Goal: Information Seeking & Learning: Learn about a topic

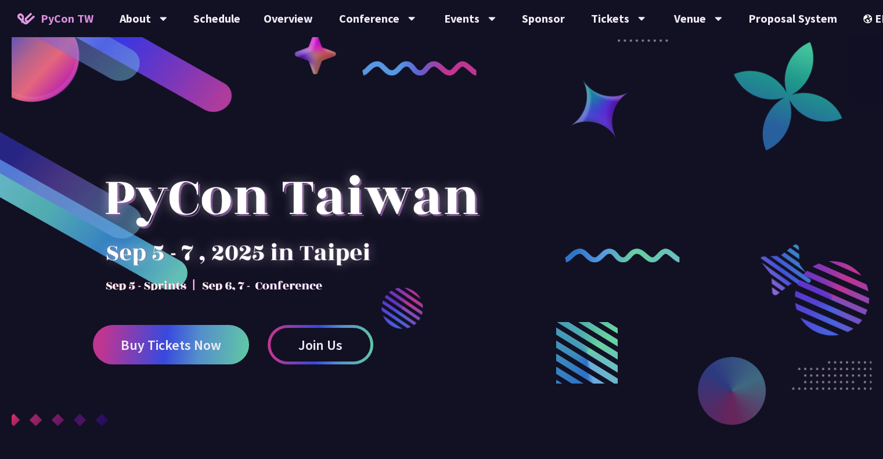
click at [865, 20] on div "EN" at bounding box center [884, 18] width 42 height 37
click at [864, 15] on div "EN" at bounding box center [884, 18] width 42 height 37
click at [863, 16] on img at bounding box center [869, 19] width 12 height 9
click at [201, 19] on link "Schedule" at bounding box center [217, 18] width 70 height 37
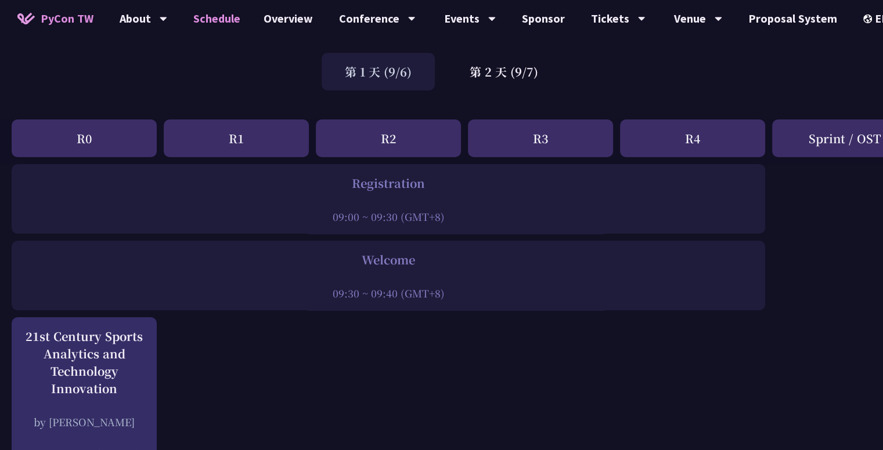
scroll to position [290, 0]
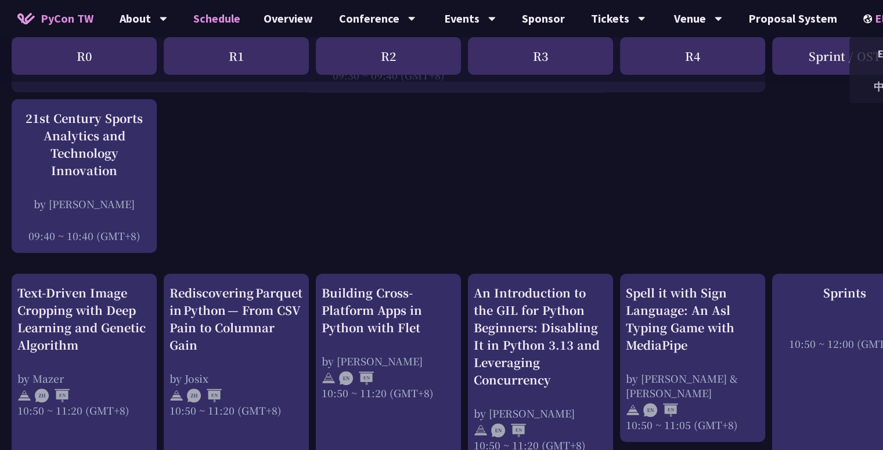
click at [864, 21] on div "EN" at bounding box center [884, 18] width 42 height 37
click at [877, 86] on div "中文" at bounding box center [884, 86] width 70 height 27
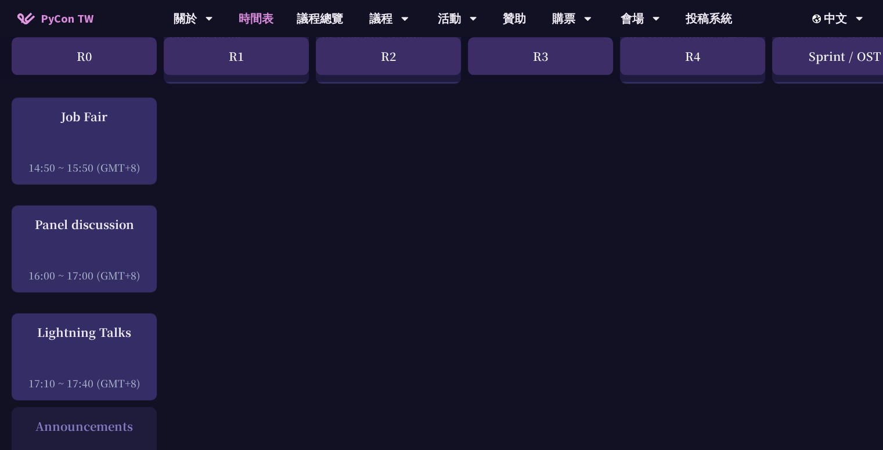
scroll to position [1393, 0]
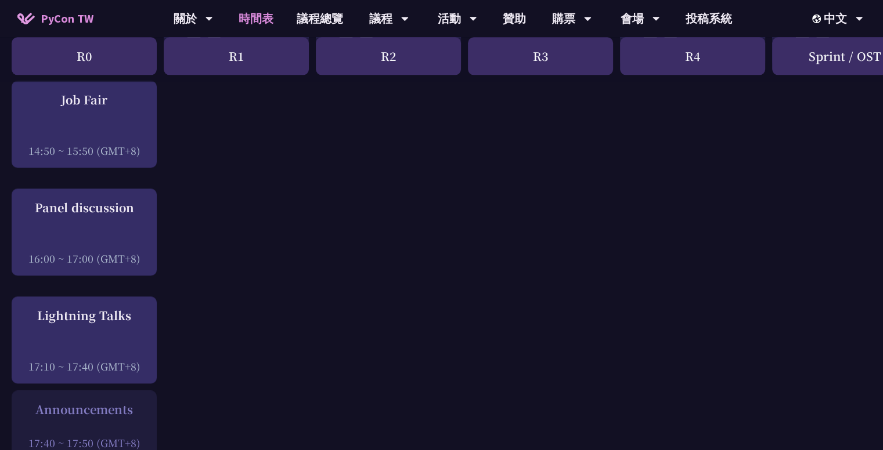
drag, startPoint x: 65, startPoint y: 133, endPoint x: 406, endPoint y: 161, distance: 342.4
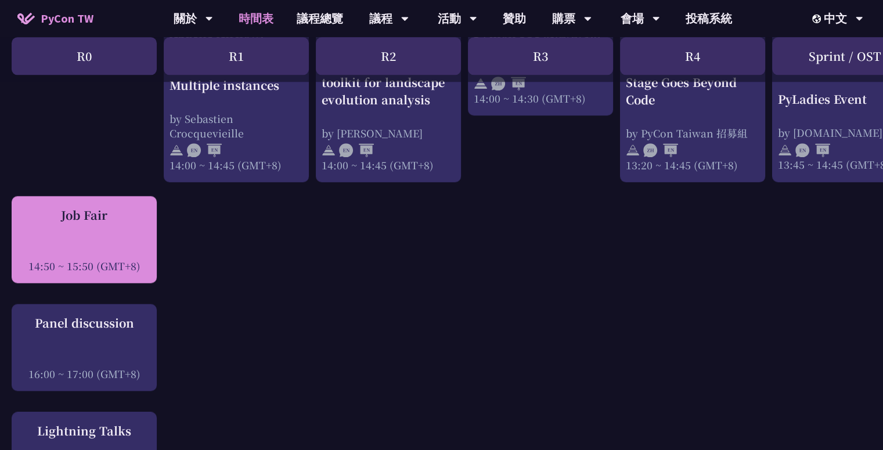
scroll to position [1277, 0]
click at [103, 221] on div "Job Fair" at bounding box center [83, 215] width 133 height 17
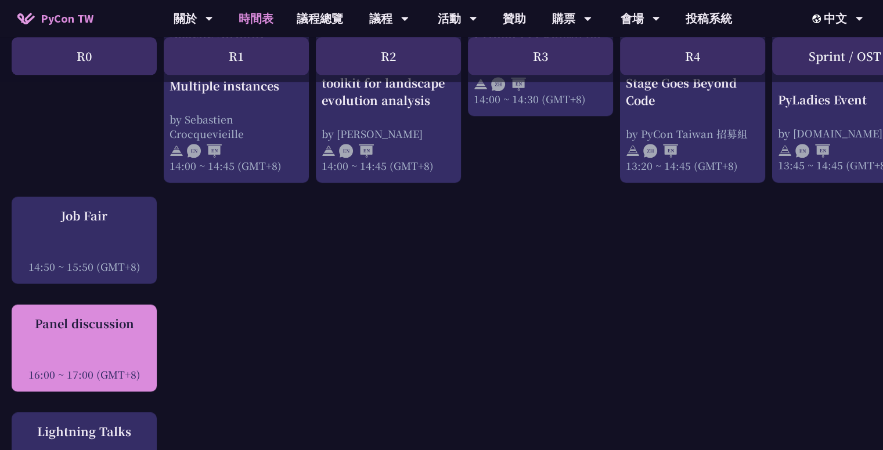
click at [81, 353] on div at bounding box center [83, 358] width 133 height 17
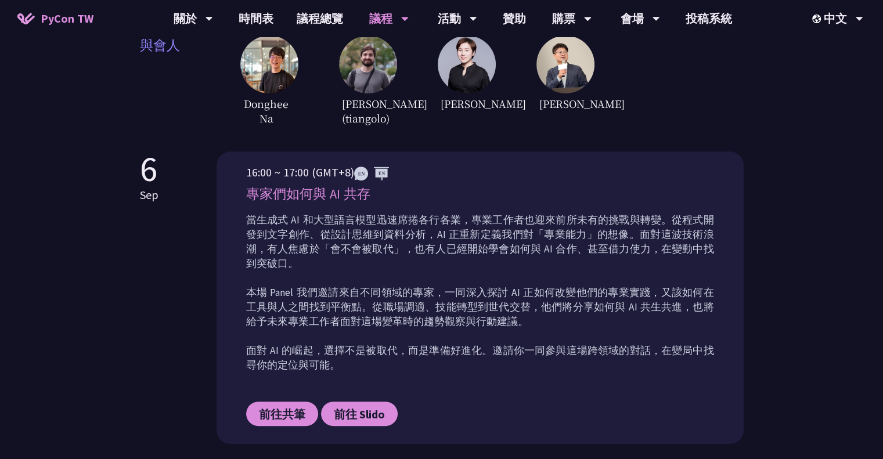
scroll to position [464, 0]
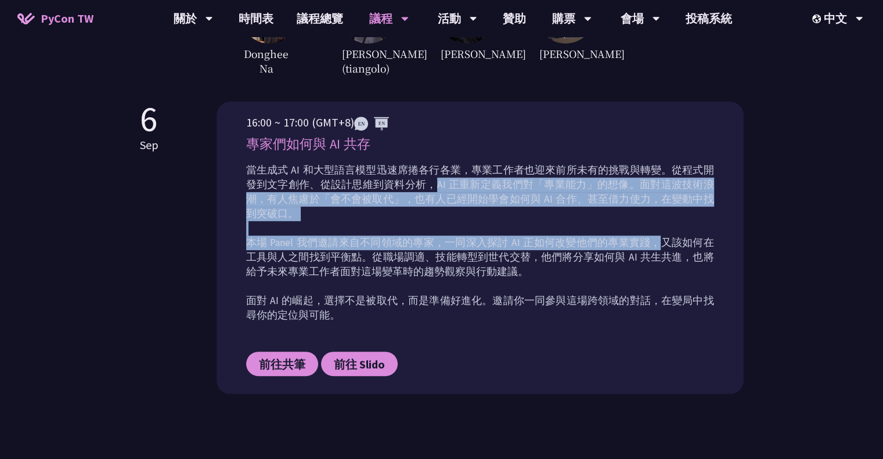
drag, startPoint x: 420, startPoint y: 180, endPoint x: 654, endPoint y: 226, distance: 238.4
click at [654, 226] on p "當生成式 AI 和大型語言模型迅速席捲各行各業，專業工作者也迎來前所未有的挑戰與轉變。從程式開發到文字創作、從設計思維到資料分析，AI 正重新定義我們對「專業…" at bounding box center [480, 243] width 468 height 160
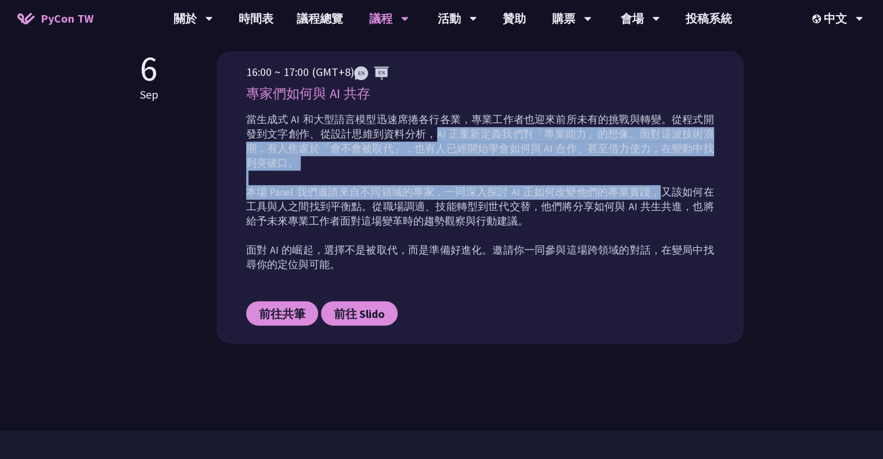
scroll to position [638, 0]
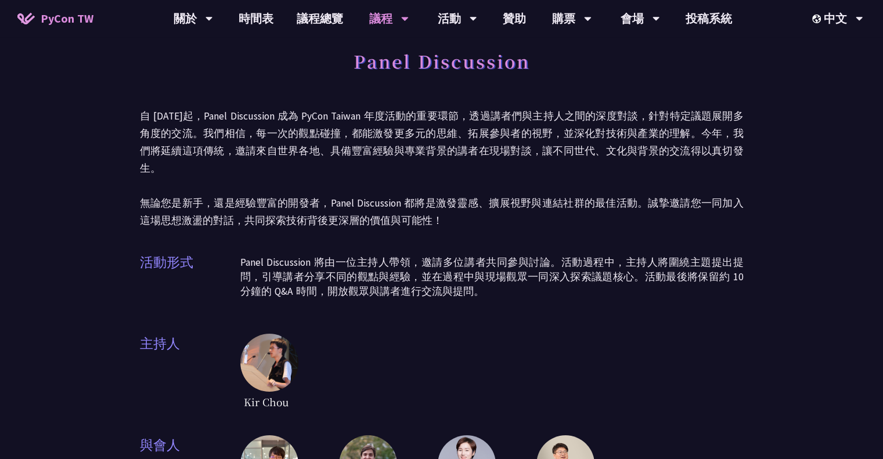
scroll to position [0, 0]
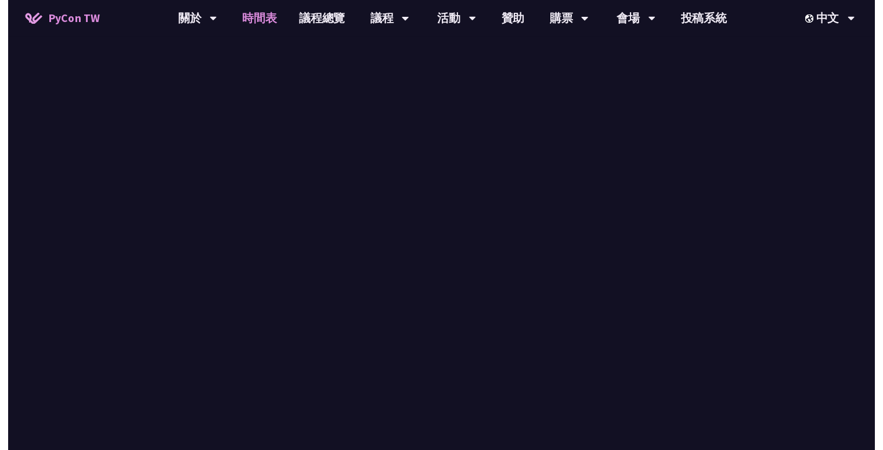
scroll to position [1277, 0]
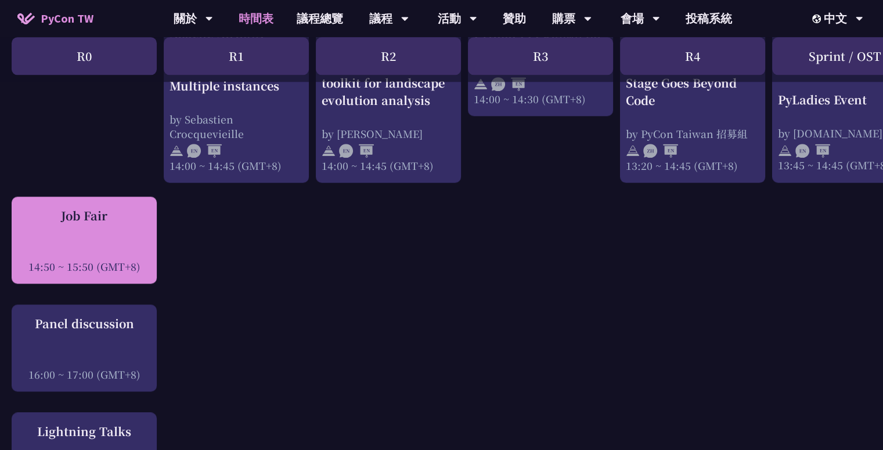
click at [114, 245] on div at bounding box center [83, 250] width 133 height 17
click at [121, 249] on div at bounding box center [83, 250] width 133 height 17
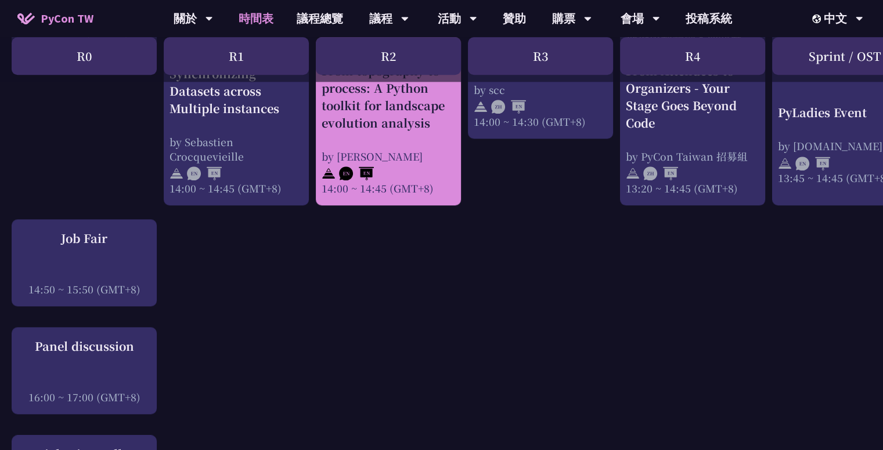
scroll to position [1393, 0]
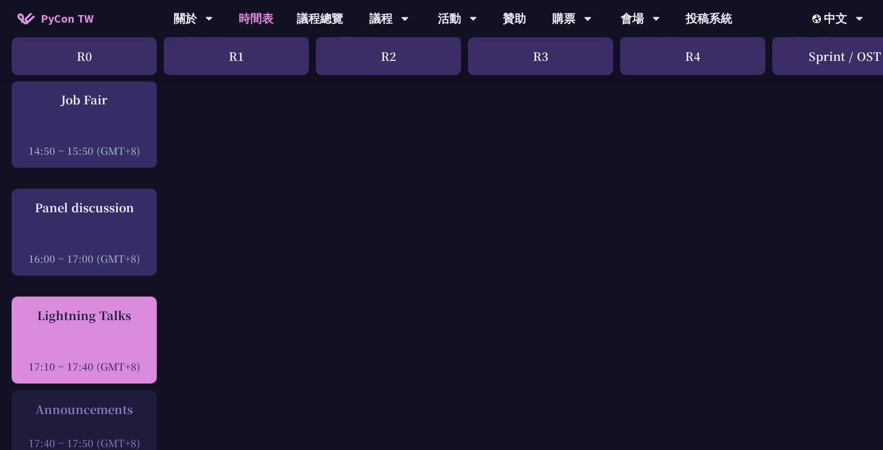
click at [88, 342] on div at bounding box center [83, 350] width 133 height 17
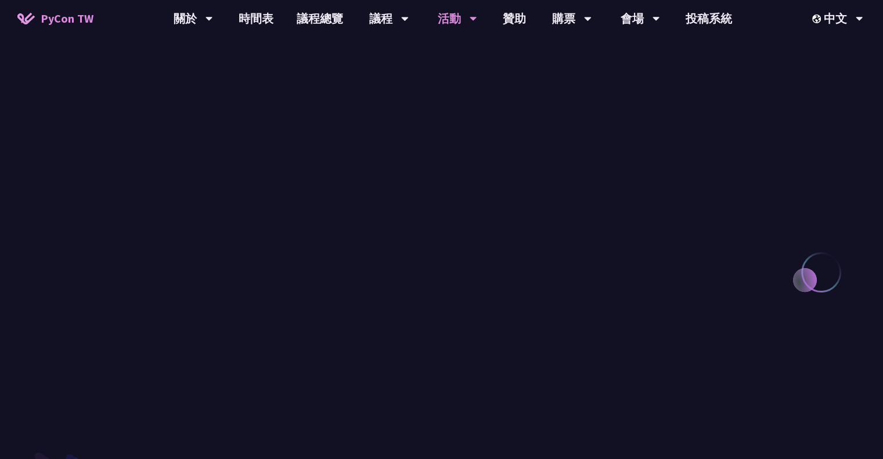
scroll to position [1103, 0]
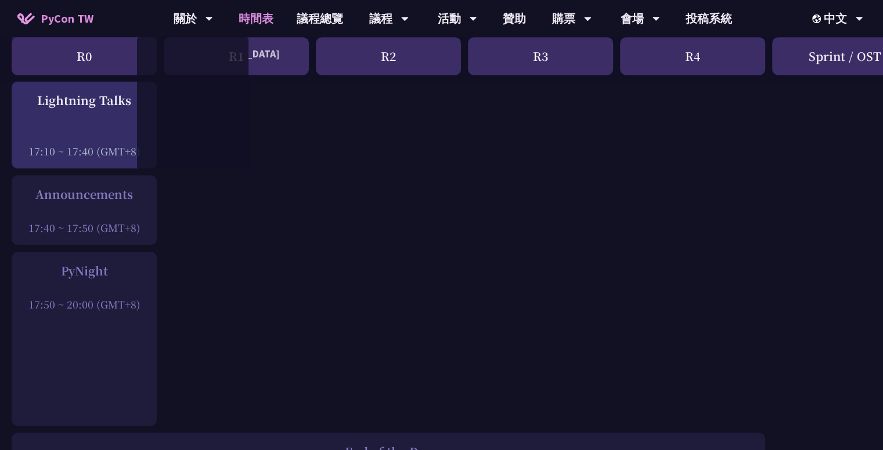
scroll to position [1625, 0]
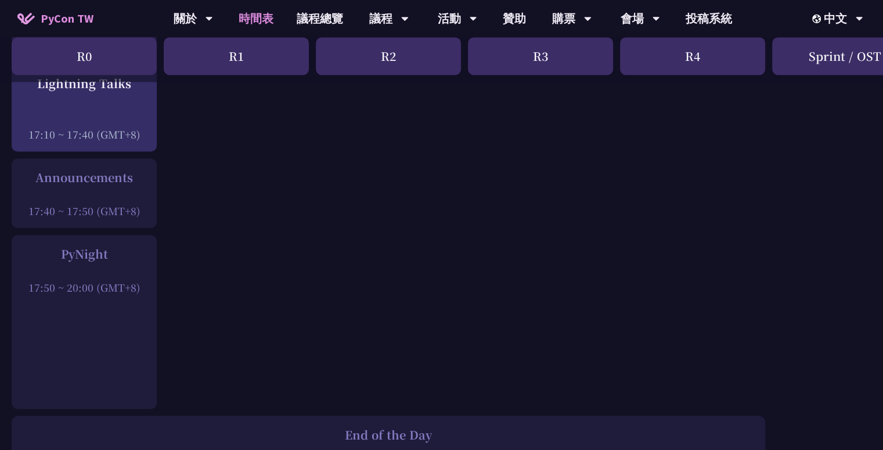
click at [82, 183] on div "Announcements" at bounding box center [83, 177] width 133 height 17
click at [62, 277] on div at bounding box center [83, 271] width 133 height 17
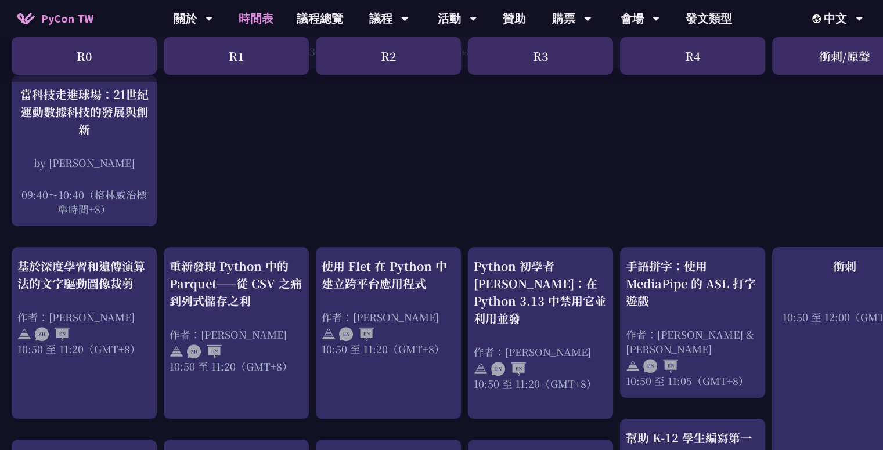
scroll to position [0, 0]
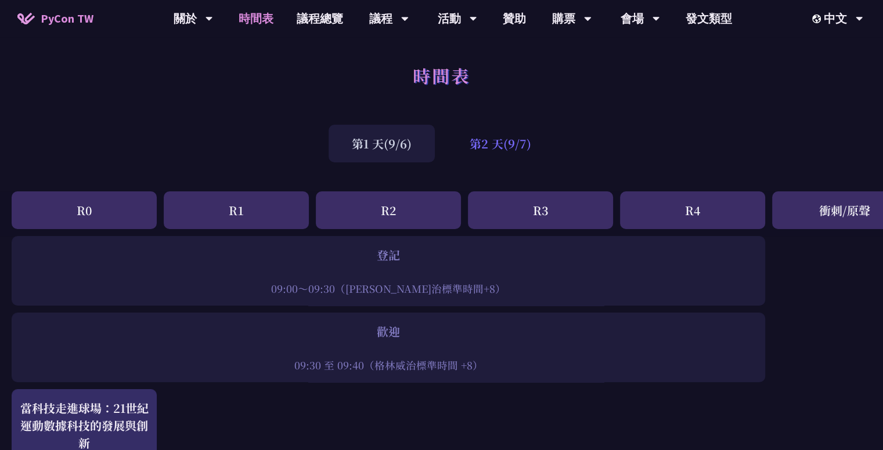
click at [489, 151] on font "第2 天(9/7)" at bounding box center [500, 143] width 62 height 17
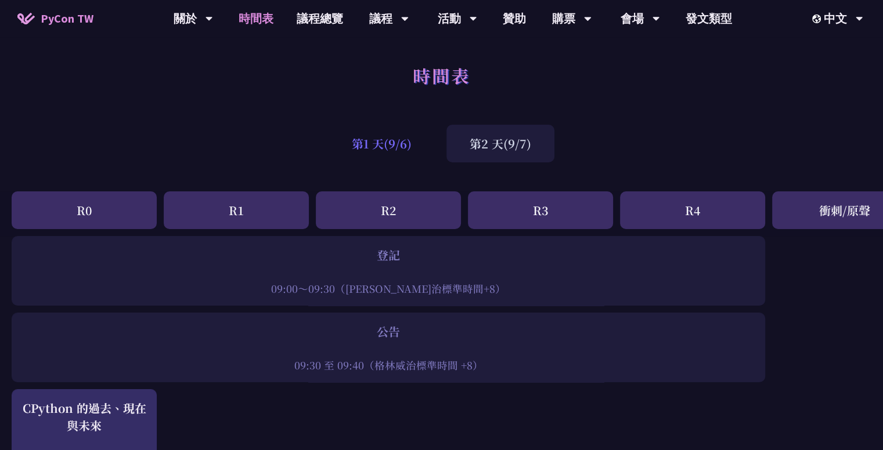
click at [382, 148] on font "第1 天(9/6)" at bounding box center [382, 143] width 60 height 17
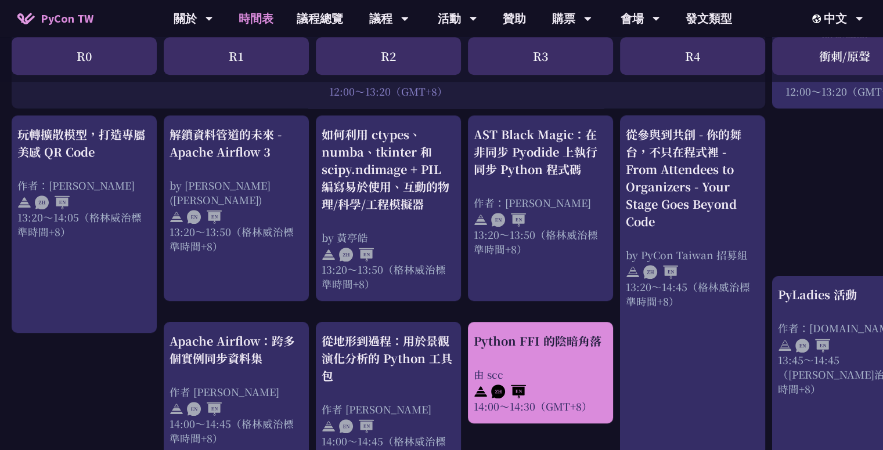
scroll to position [1045, 0]
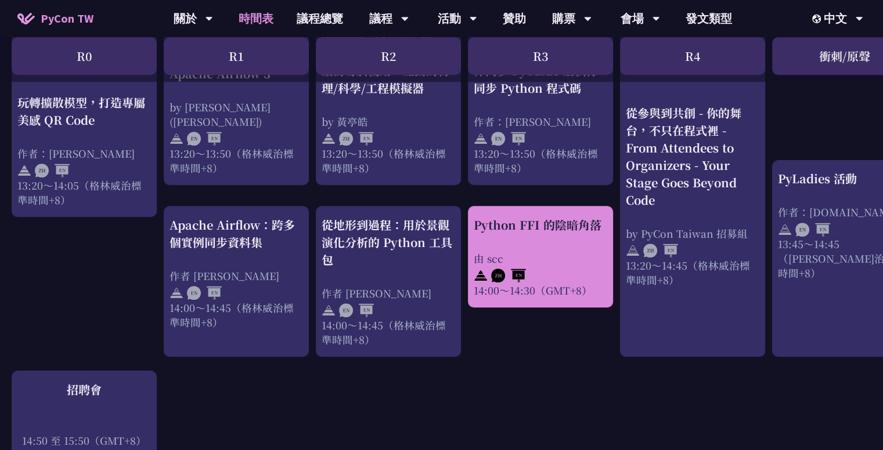
click at [586, 216] on font "Python FFI 的陰暗角落" at bounding box center [538, 224] width 128 height 17
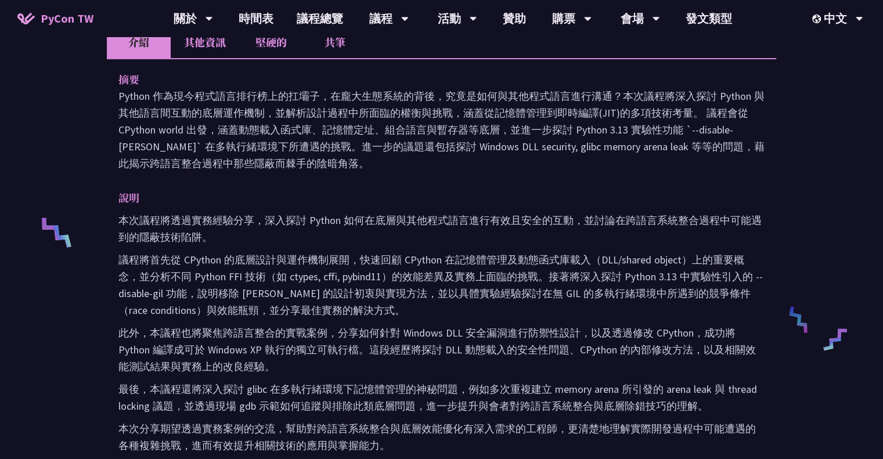
scroll to position [638, 0]
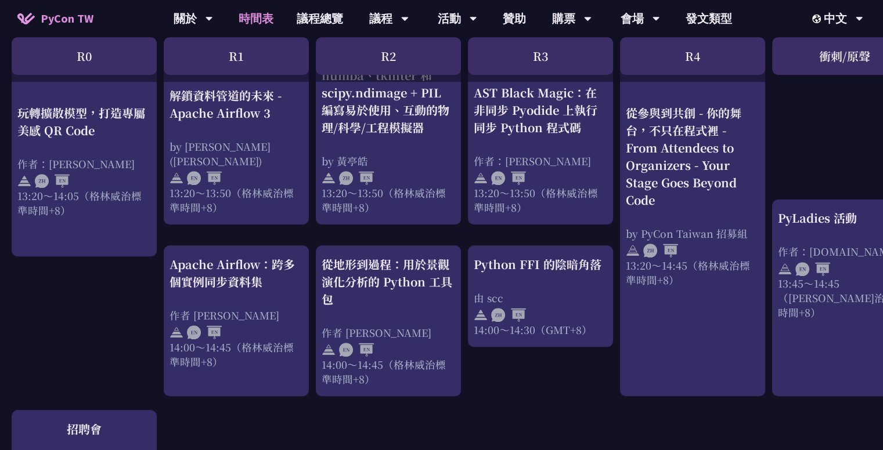
scroll to position [987, 0]
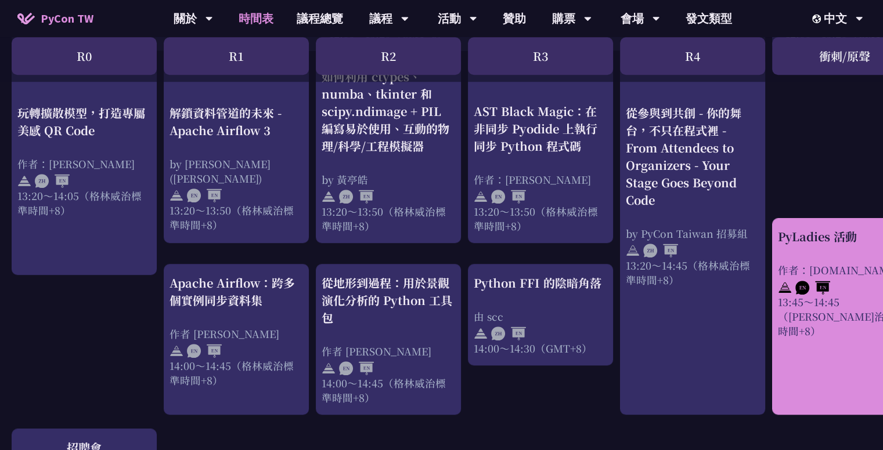
click at [819, 228] on font "PyLadies 活動" at bounding box center [817, 236] width 79 height 17
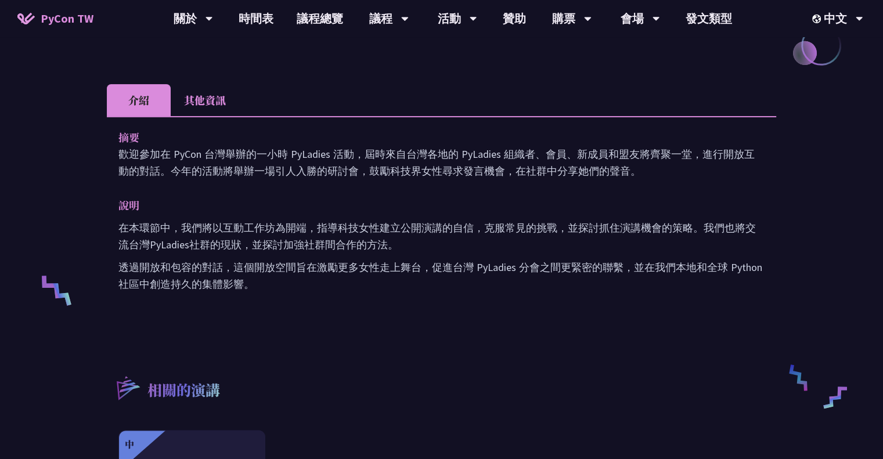
scroll to position [580, 0]
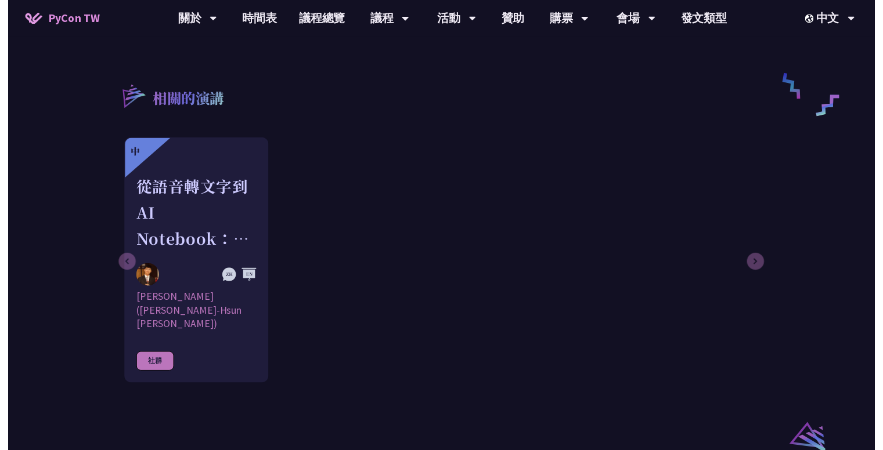
scroll to position [987, 0]
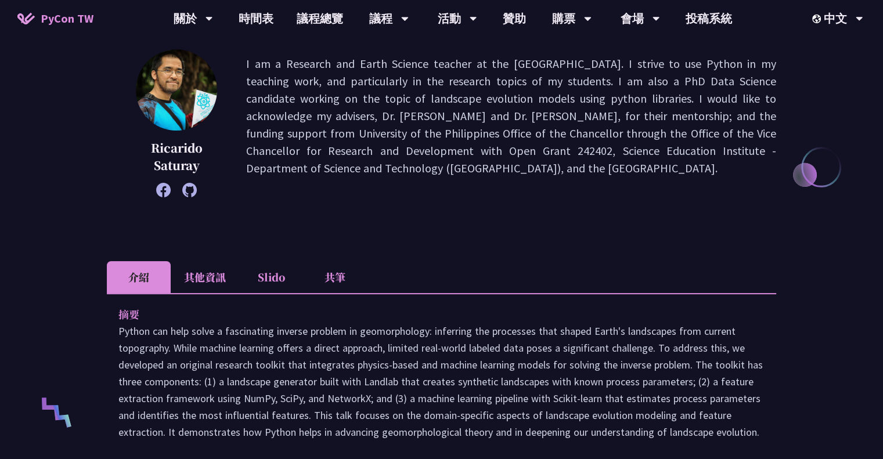
scroll to position [232, 0]
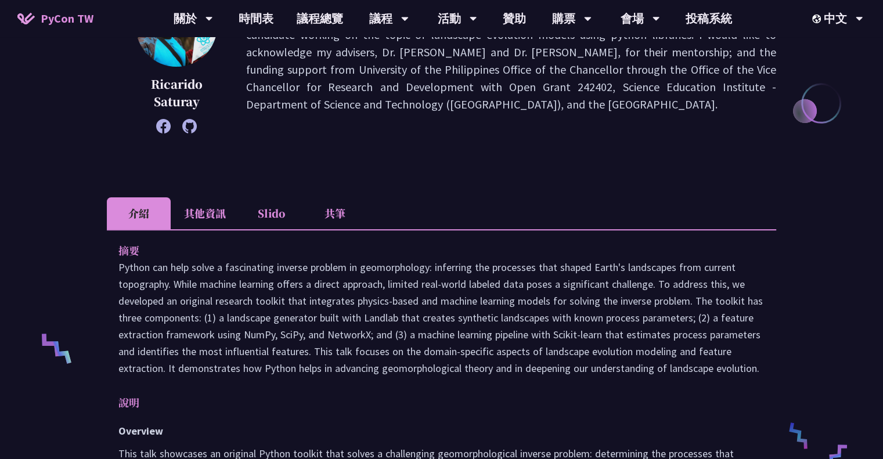
click at [190, 209] on li "其他資訊" at bounding box center [205, 213] width 68 height 32
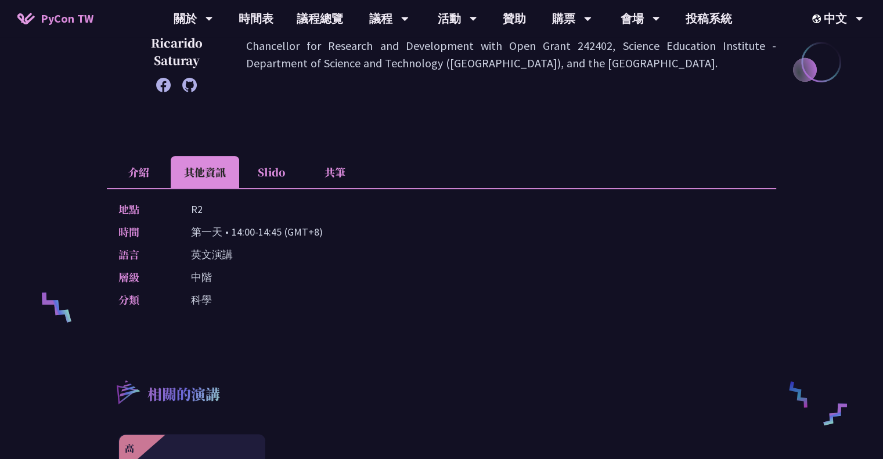
scroll to position [290, 0]
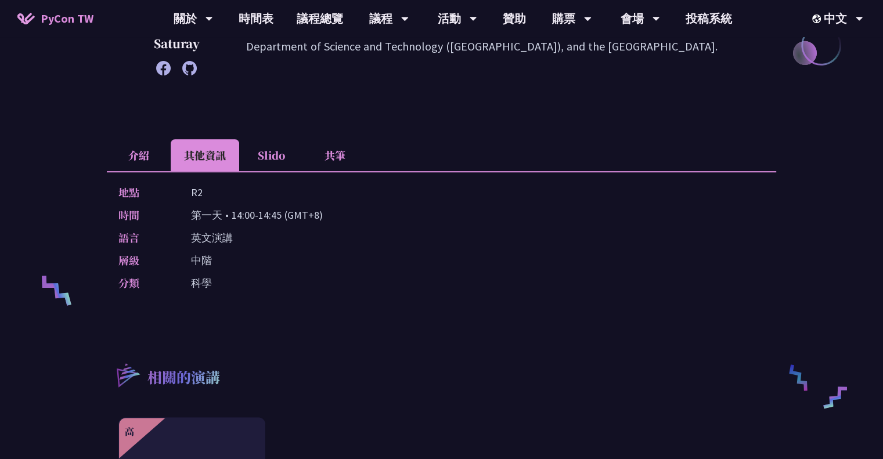
click at [274, 153] on li "Slido" at bounding box center [271, 155] width 64 height 32
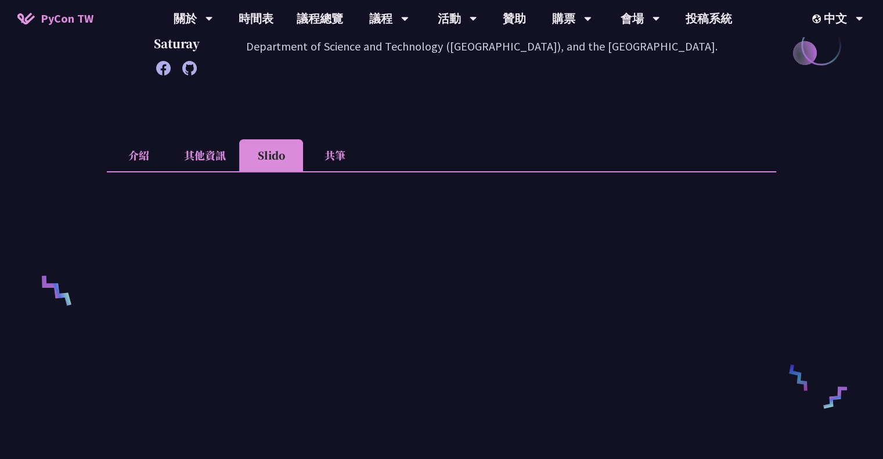
click at [139, 155] on li "介紹" at bounding box center [139, 155] width 64 height 32
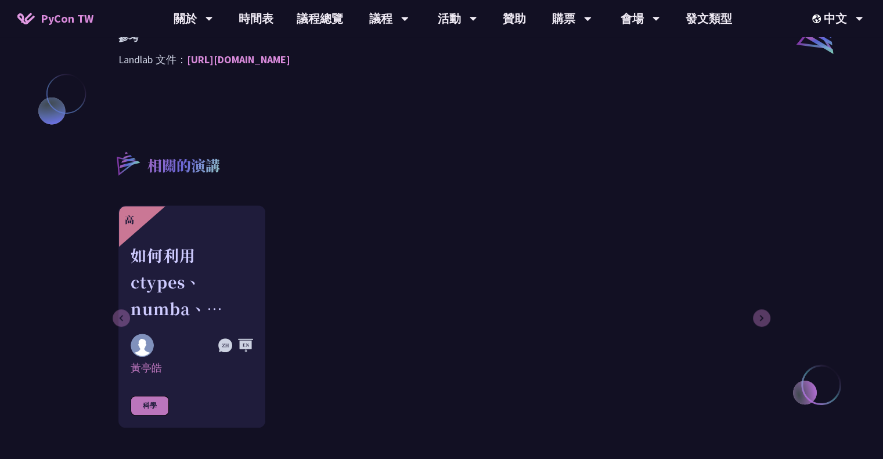
scroll to position [1021, 0]
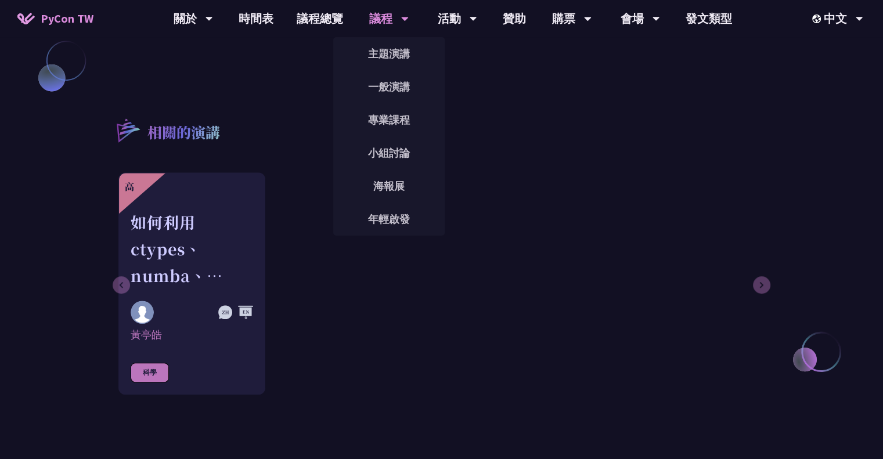
click at [398, 18] on div "議程" at bounding box center [388, 18] width 39 height 37
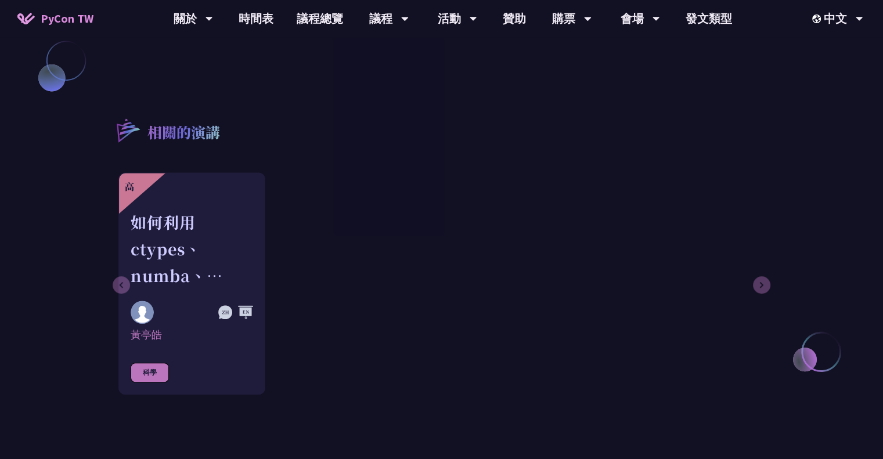
click at [324, 91] on div "相關的演講 高 如何利用 ctypes、numba、tkinter 和 scipy.ndimage + PIL 編寫易於使用、互動的物理/科學/工程模擬器 黃…" at bounding box center [441, 223] width 669 height 273
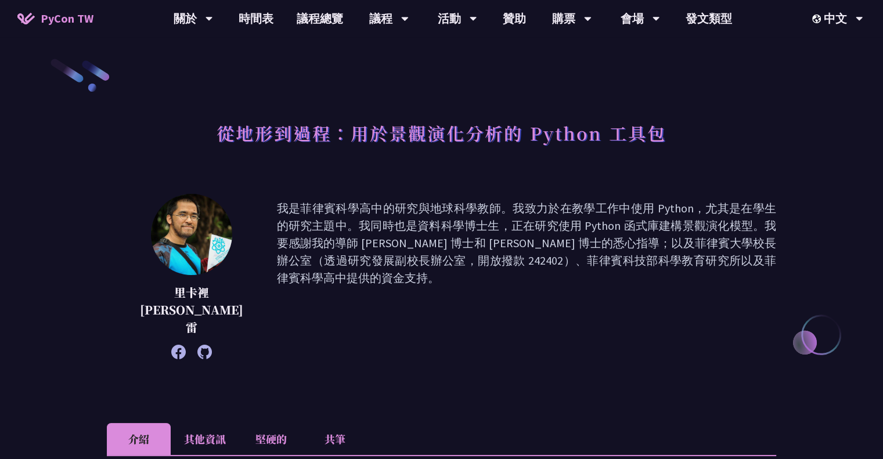
scroll to position [0, 0]
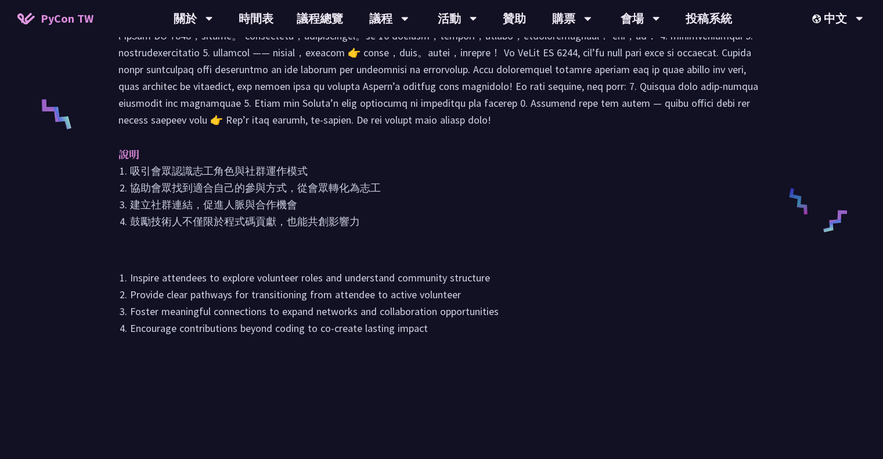
scroll to position [232, 0]
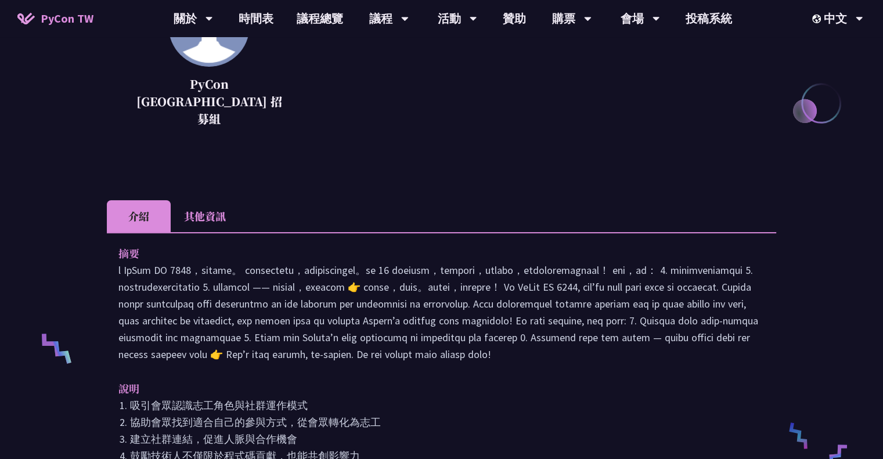
click at [205, 200] on li "其他資訊" at bounding box center [205, 216] width 68 height 32
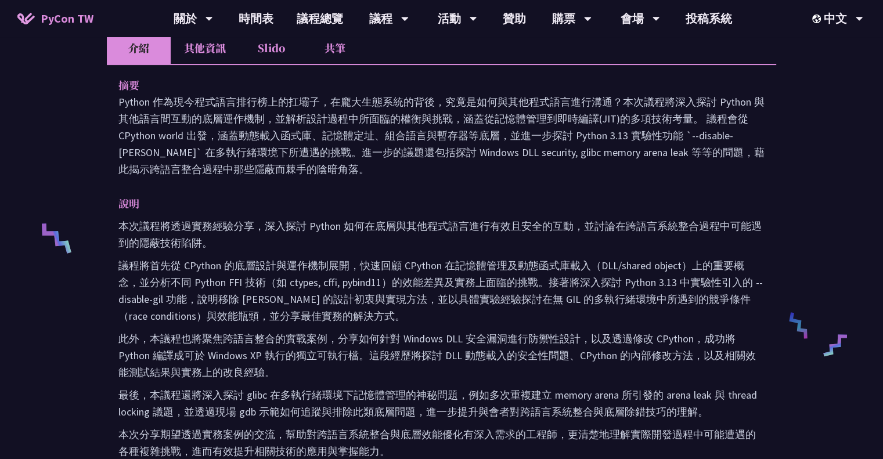
scroll to position [348, 0]
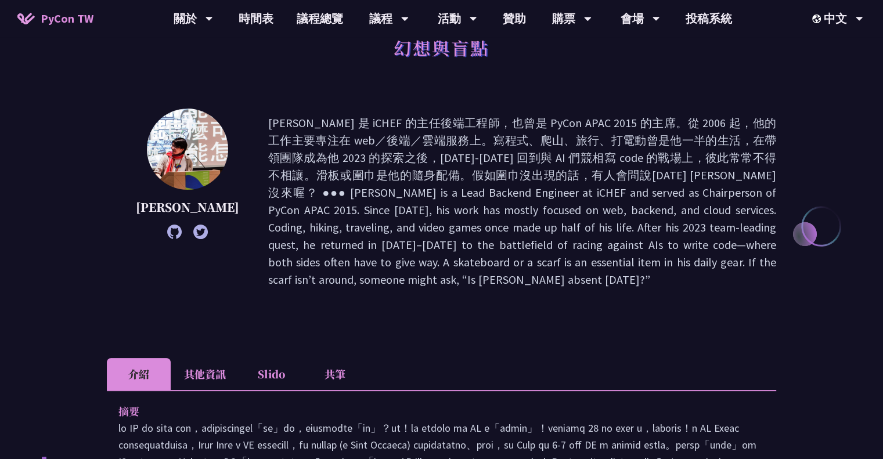
scroll to position [58, 0]
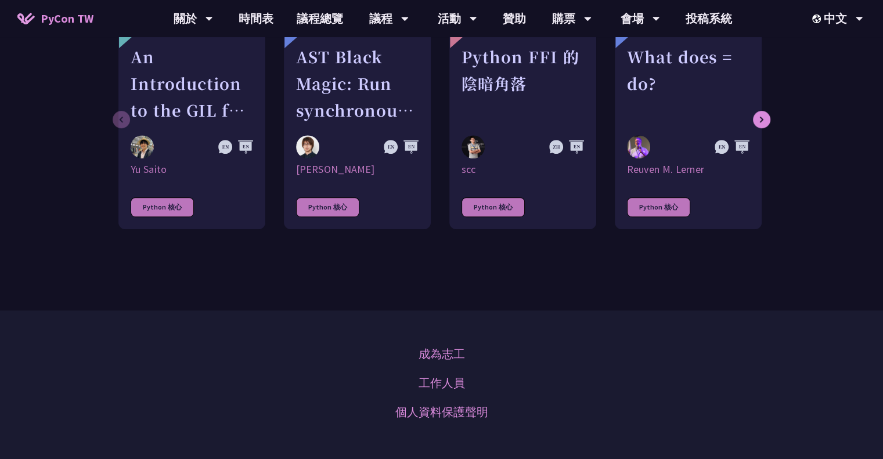
scroll to position [696, 0]
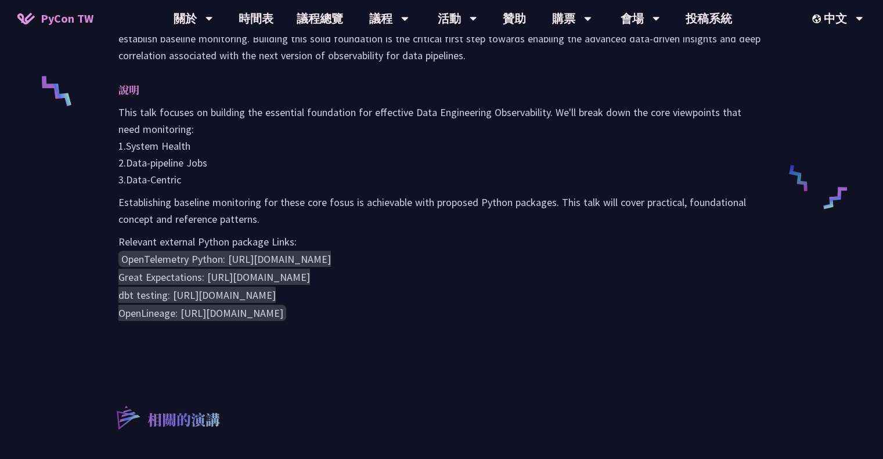
scroll to position [290, 0]
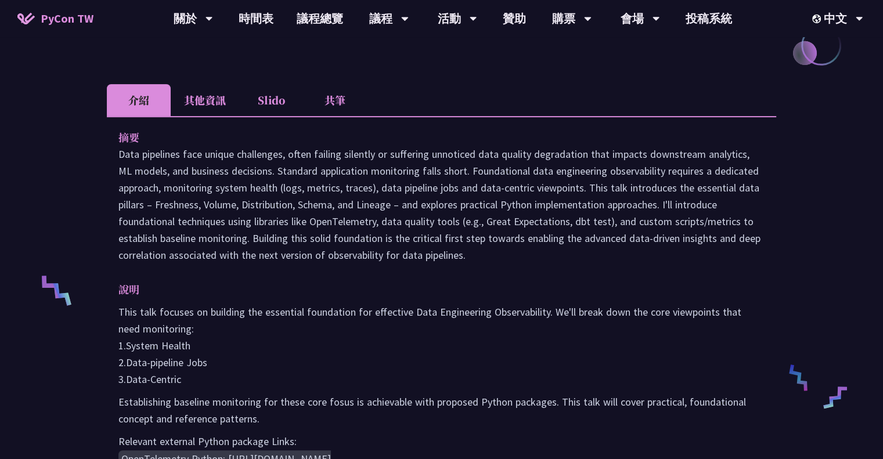
click at [202, 100] on li "其他資訊" at bounding box center [205, 100] width 68 height 32
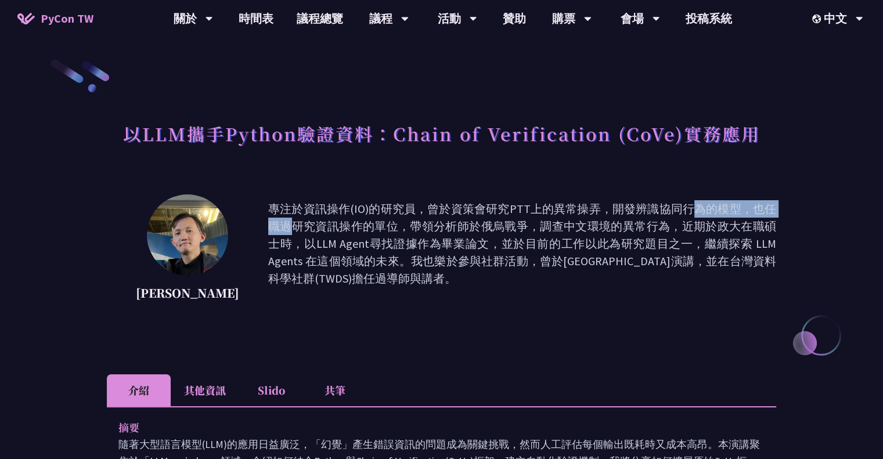
drag, startPoint x: 488, startPoint y: 207, endPoint x: 573, endPoint y: 204, distance: 85.3
click at [573, 204] on p "專注於資訊操作(IO)的研究員，曾於資策會研究PTT上的異常操弄，開發辨識協同行為的模型，也任職過研究資訊操作的單位，帶領分析師於俄烏戰爭，調查中文環境的異常…" at bounding box center [522, 252] width 508 height 104
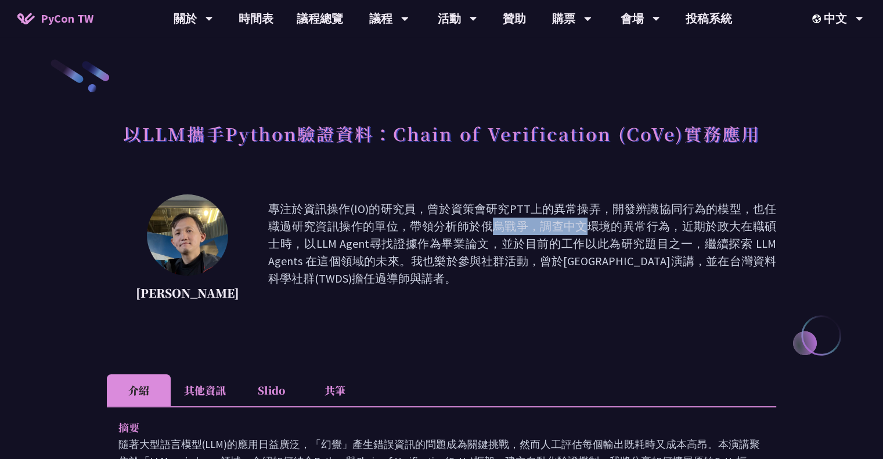
drag, startPoint x: 245, startPoint y: 225, endPoint x: 335, endPoint y: 223, distance: 89.4
click at [335, 223] on div "Kevin Tseng 專注於資訊操作(IO)的研究員，曾於資策會研究PTT上的異常操弄，開發辨識協同行為的模型，也任職過研究資訊操作的單位，帶領分析師於俄烏…" at bounding box center [441, 252] width 669 height 116
drag, startPoint x: 418, startPoint y: 180, endPoint x: 378, endPoint y: 203, distance: 45.5
click at [378, 203] on div "Kevin Tseng 專注於資訊操作(IO)的研究員，曾於資策會研究PTT上的異常操弄，開發辨識協同行為的模型，也任職過研究資訊操作的單位，帶領分析師於俄烏…" at bounding box center [441, 252] width 669 height 116
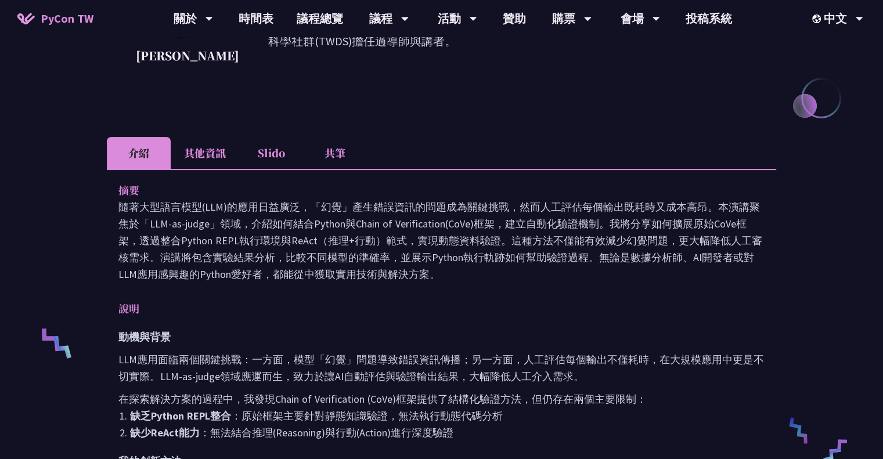
scroll to position [174, 0]
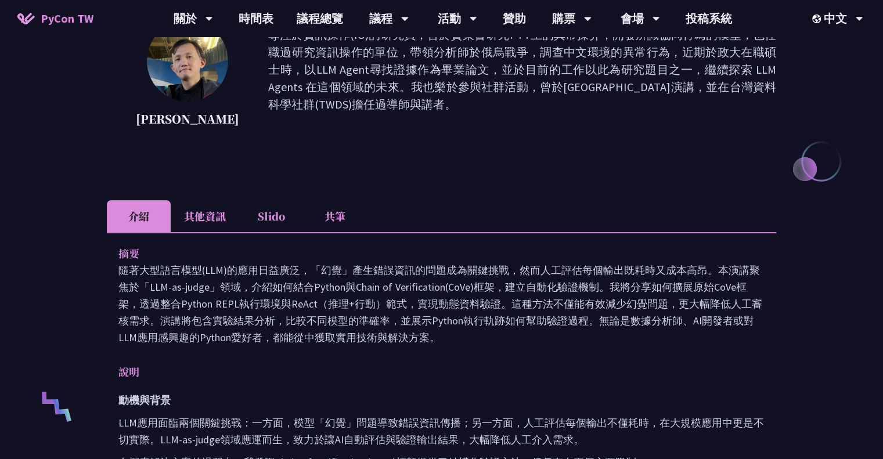
click at [221, 220] on li "其他資訊" at bounding box center [205, 216] width 68 height 32
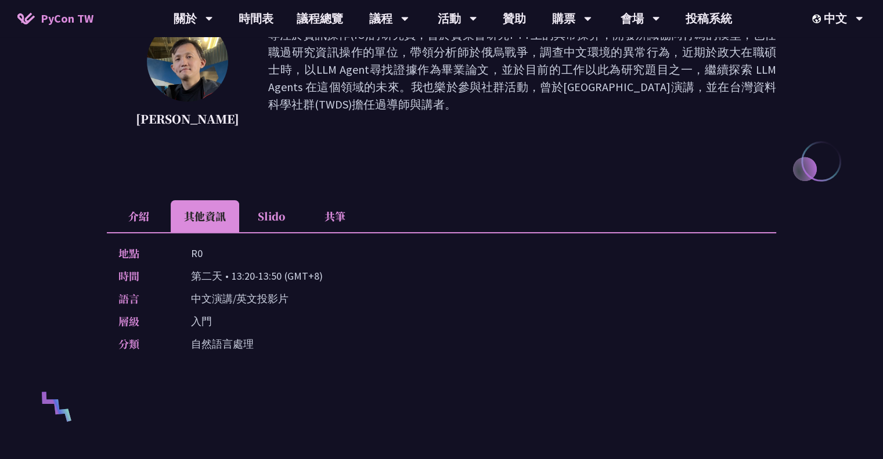
click at [276, 216] on li "Slido" at bounding box center [271, 216] width 64 height 32
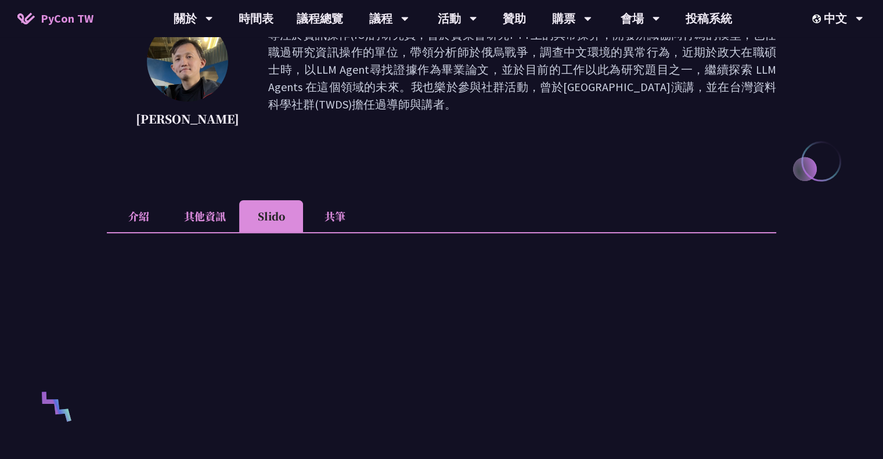
click at [226, 216] on li "其他資訊" at bounding box center [205, 216] width 68 height 32
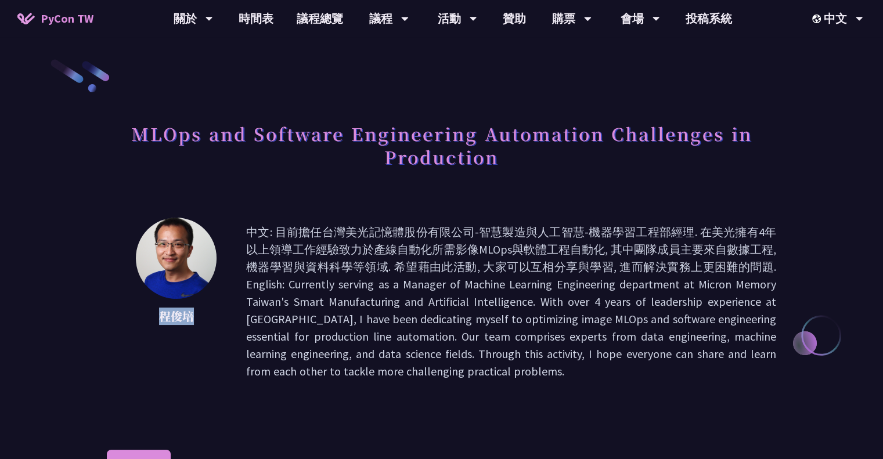
drag, startPoint x: 160, startPoint y: 313, endPoint x: 193, endPoint y: 315, distance: 33.1
click at [193, 315] on p "程俊培" at bounding box center [176, 316] width 81 height 17
copy p "程俊培"
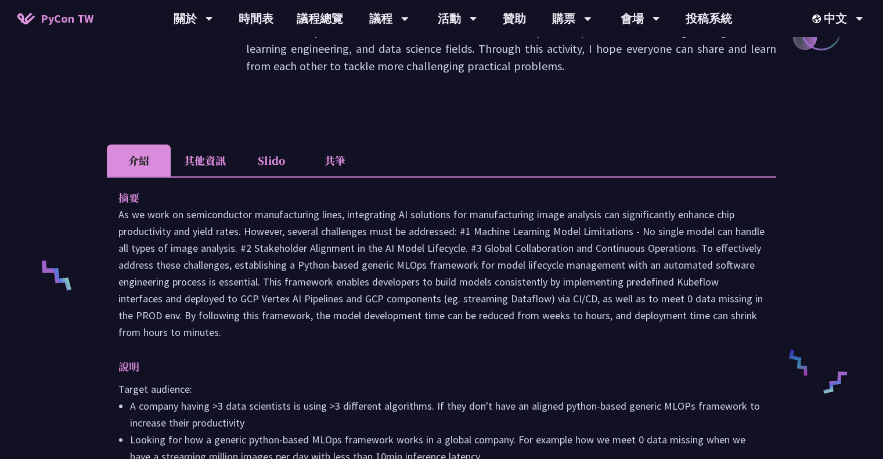
scroll to position [174, 0]
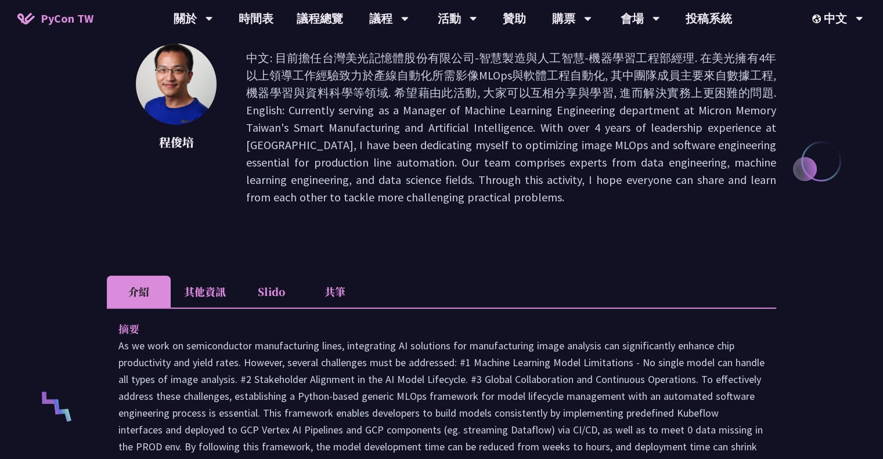
click at [214, 294] on li "其他資訊" at bounding box center [205, 292] width 68 height 32
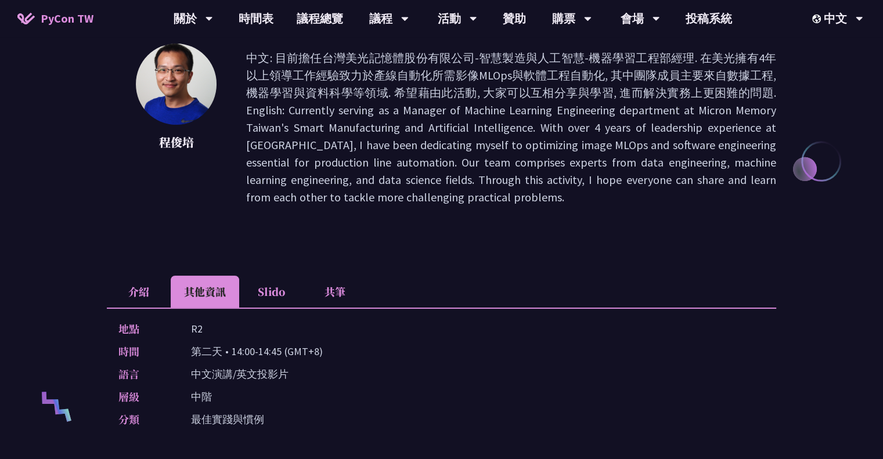
click at [273, 292] on li "Slido" at bounding box center [271, 292] width 64 height 32
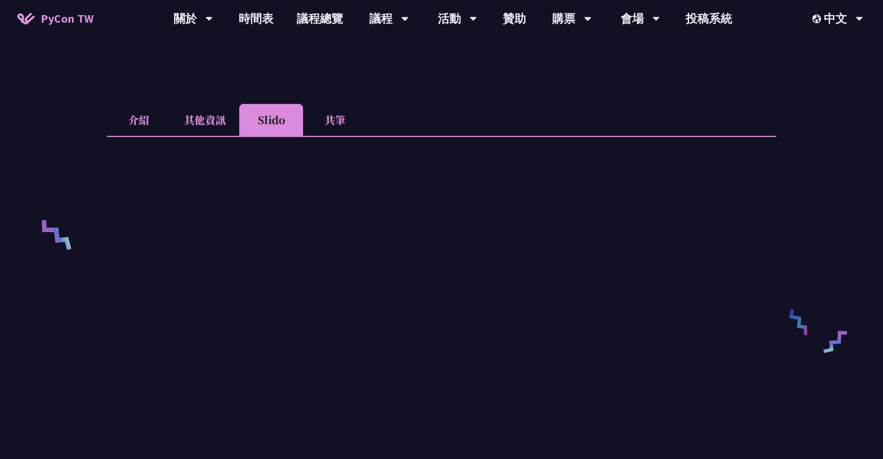
scroll to position [348, 0]
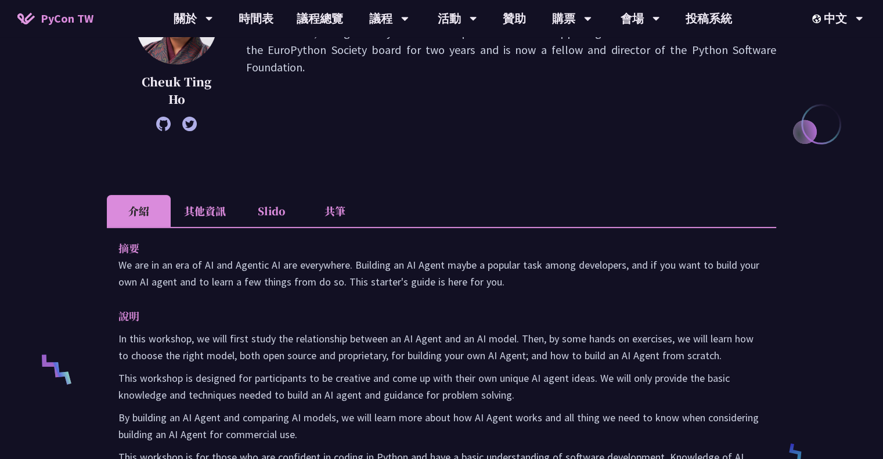
scroll to position [348, 0]
